Goal: Register for event/course

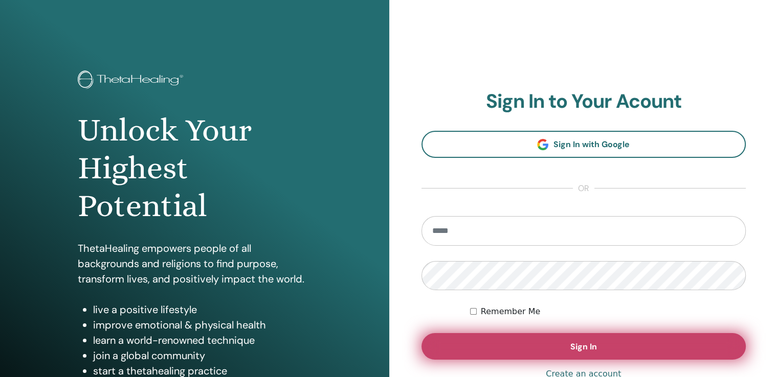
type input "**********"
click at [510, 338] on button "Sign In" at bounding box center [583, 346] width 325 height 27
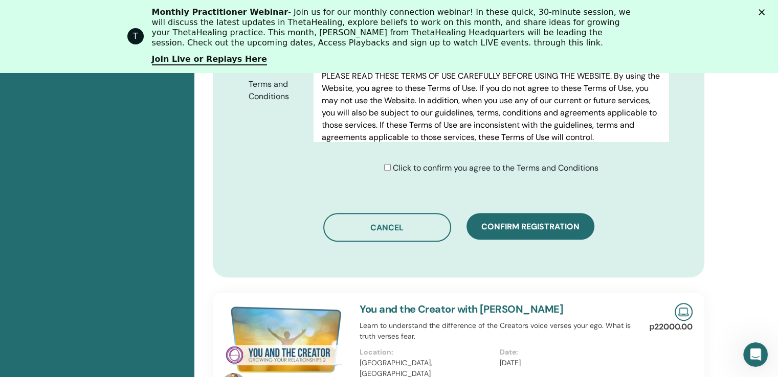
scroll to position [587, 0]
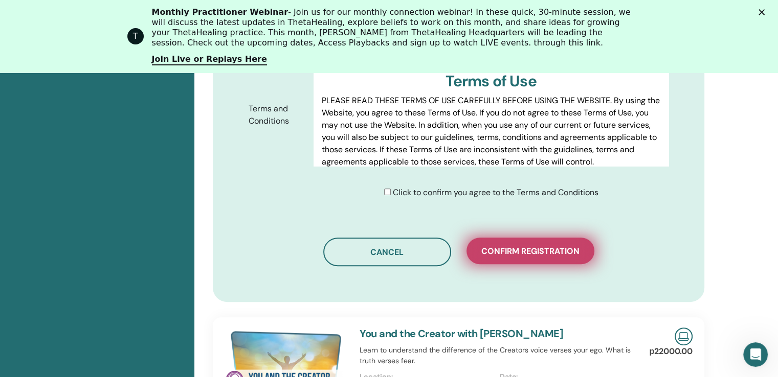
click at [514, 246] on span "Confirm registration" at bounding box center [530, 251] width 98 height 11
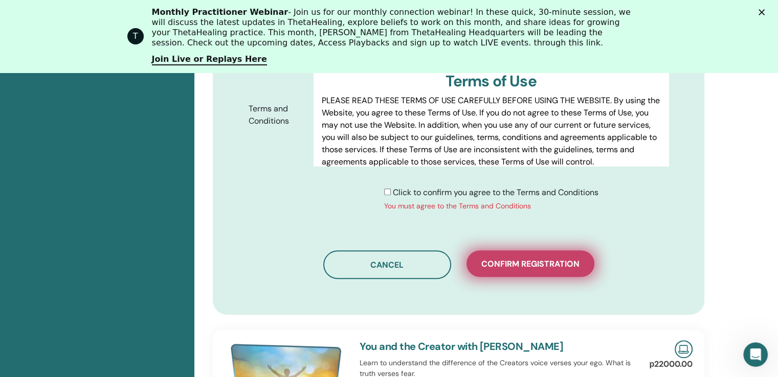
click at [522, 259] on span "Confirm registration" at bounding box center [530, 264] width 98 height 11
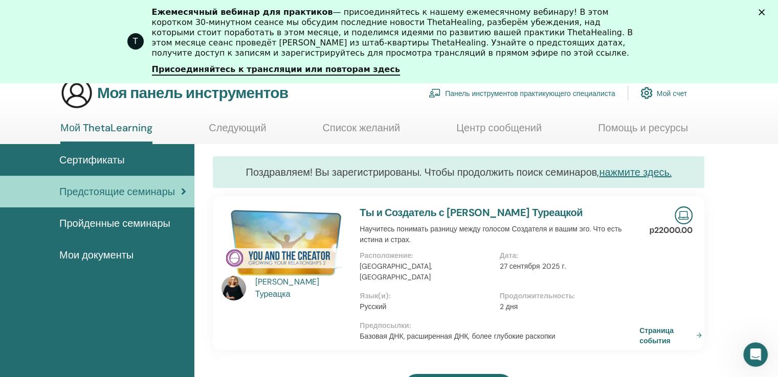
scroll to position [196, 0]
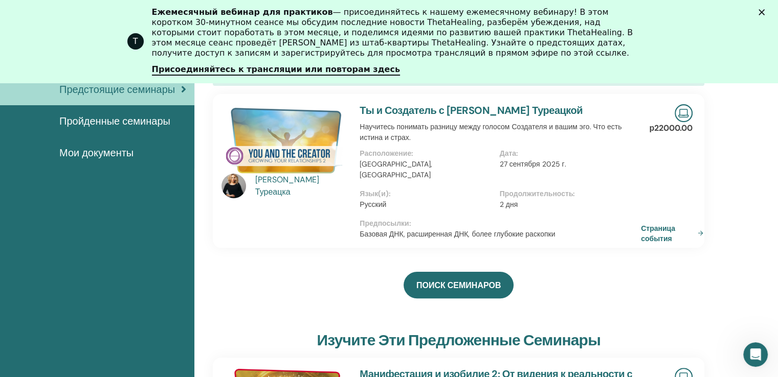
click at [655, 224] on font "Страница события" at bounding box center [658, 233] width 34 height 19
